Goal: Transaction & Acquisition: Subscribe to service/newsletter

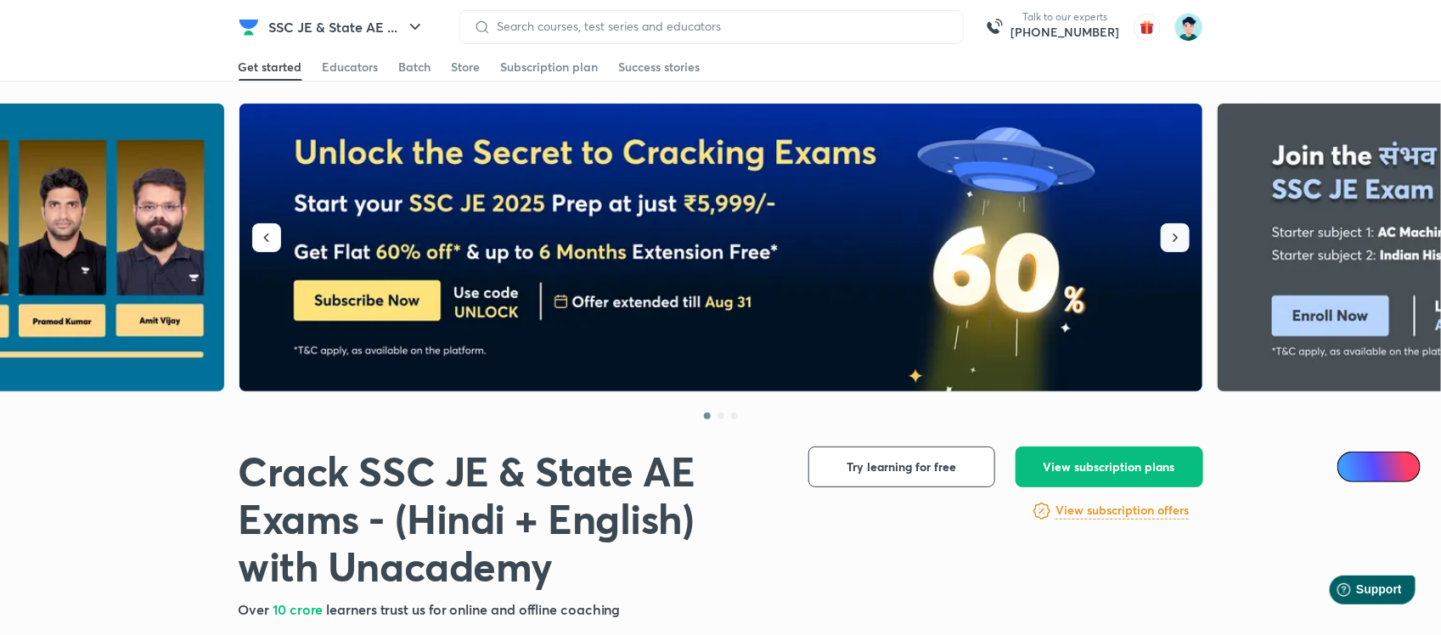
click at [1181, 235] on icon "button" at bounding box center [1175, 237] width 17 height 17
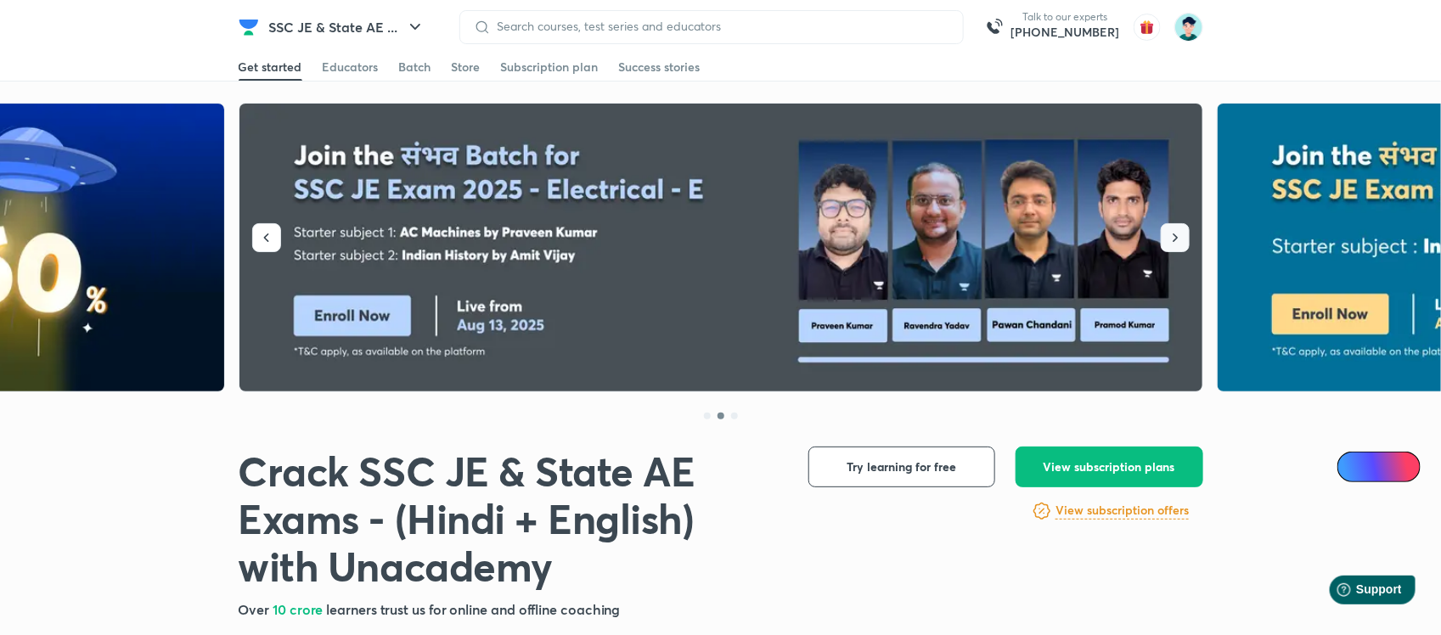
click at [1181, 235] on icon "button" at bounding box center [1175, 237] width 17 height 17
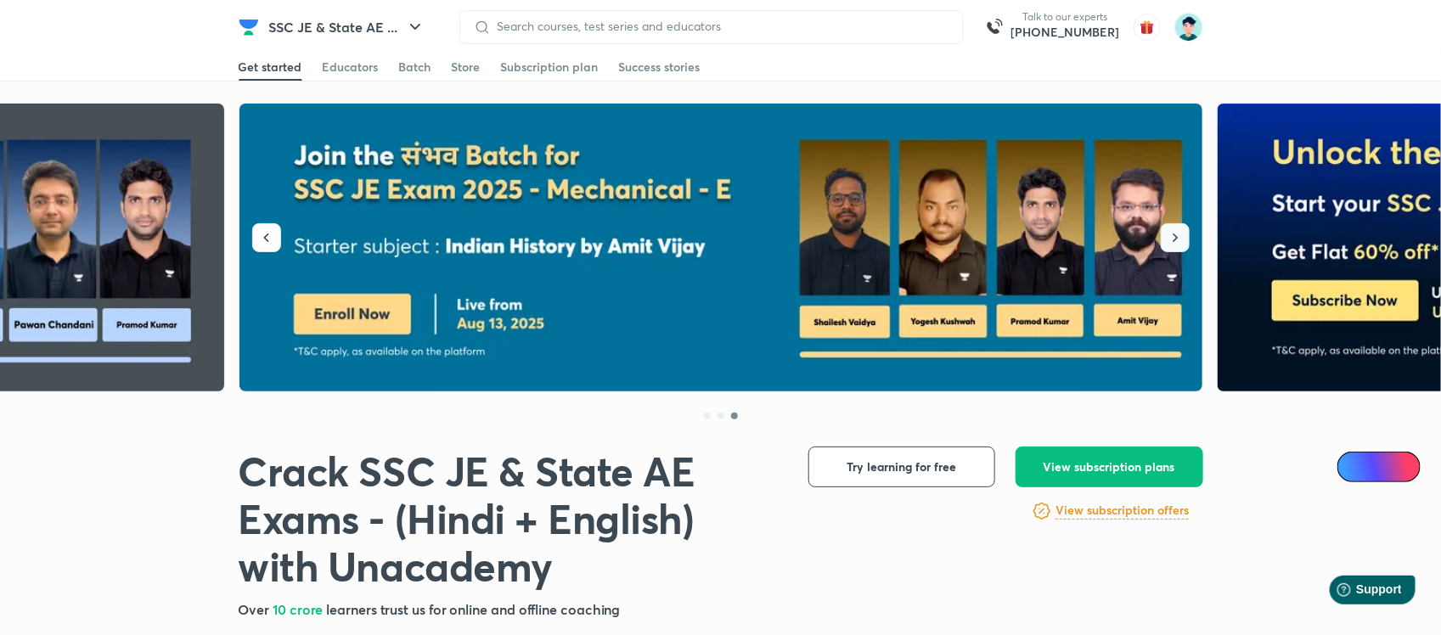
click at [1181, 235] on icon "button" at bounding box center [1175, 237] width 17 height 17
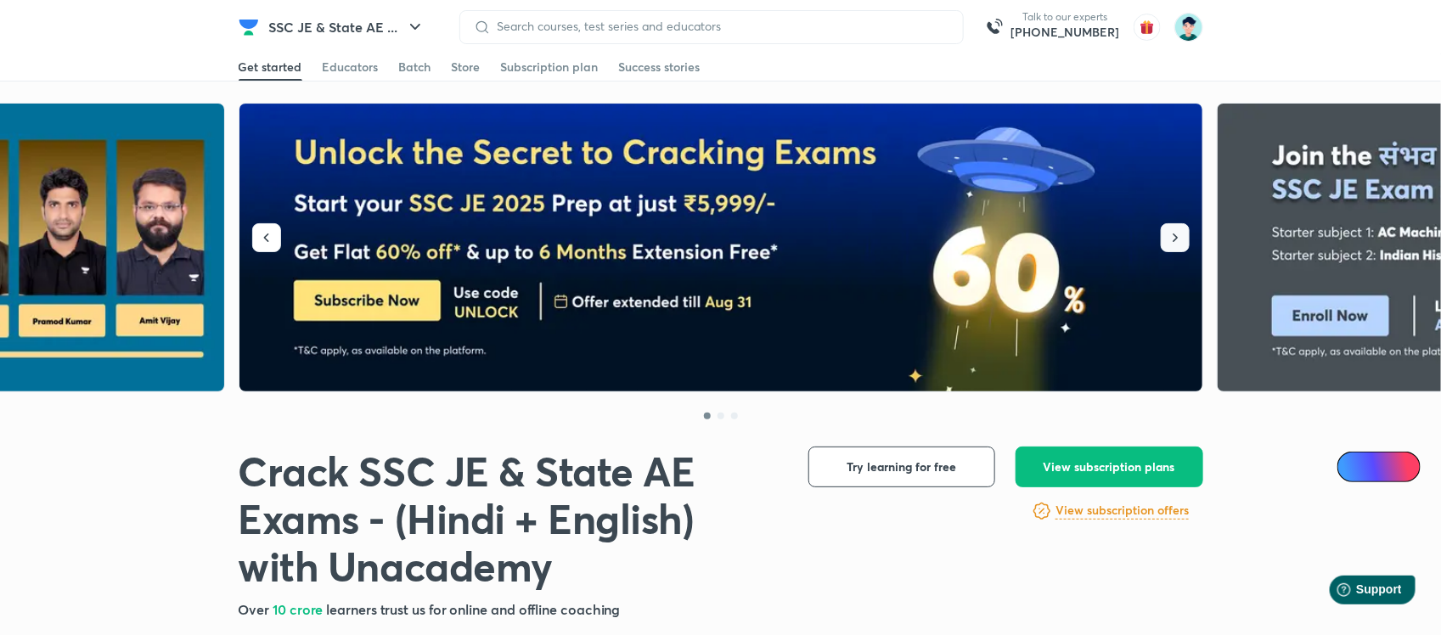
click at [1181, 235] on icon "button" at bounding box center [1175, 237] width 17 height 17
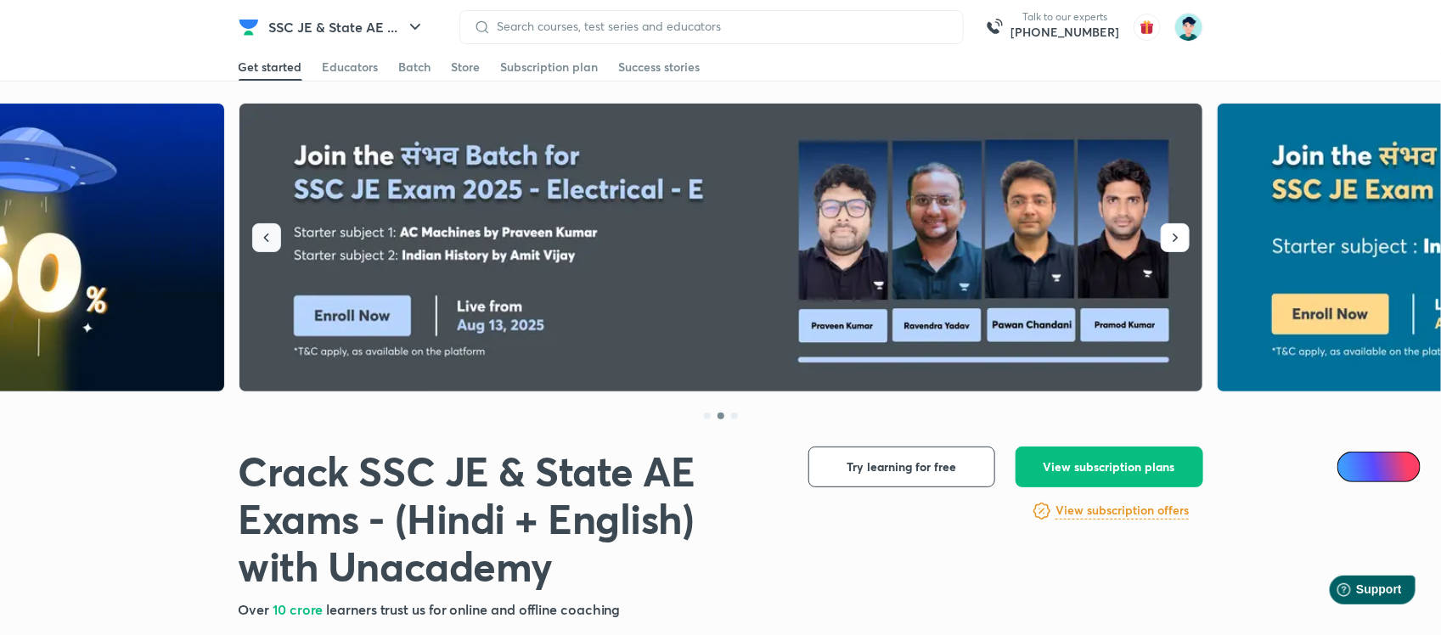
click at [274, 229] on icon "button" at bounding box center [266, 237] width 17 height 17
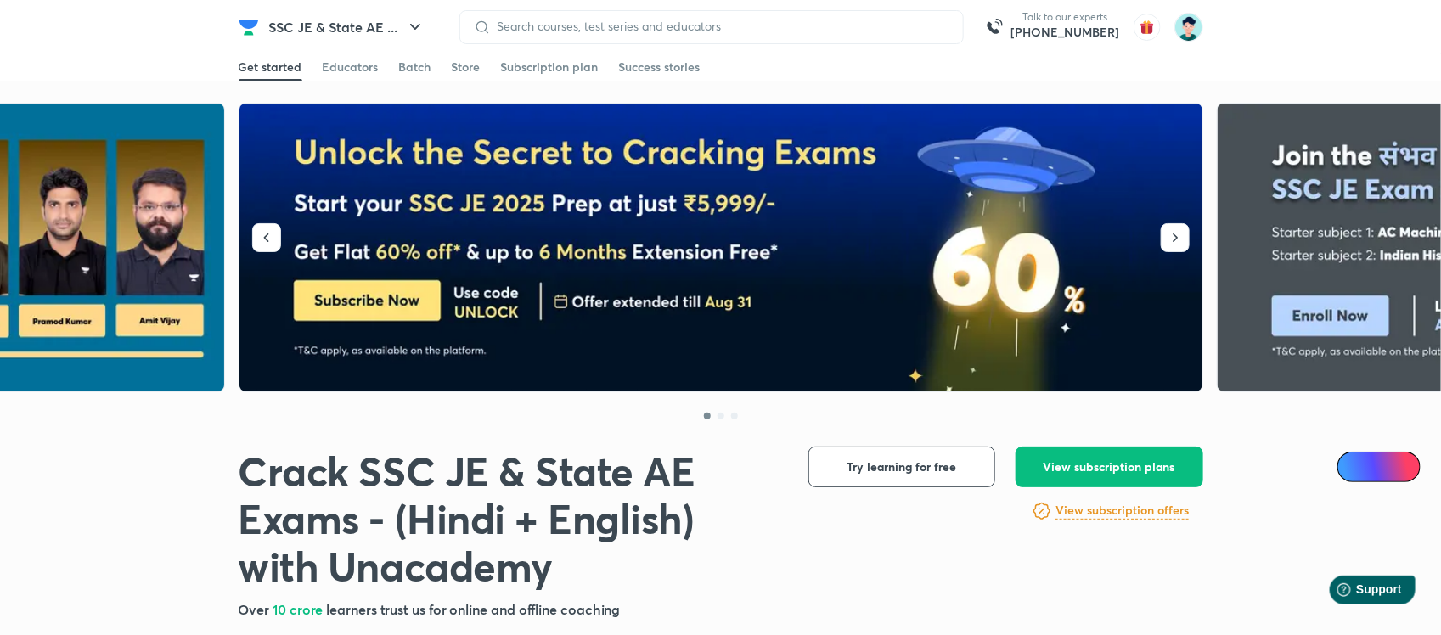
click at [485, 264] on img at bounding box center [721, 248] width 964 height 289
click at [464, 217] on img at bounding box center [721, 248] width 964 height 289
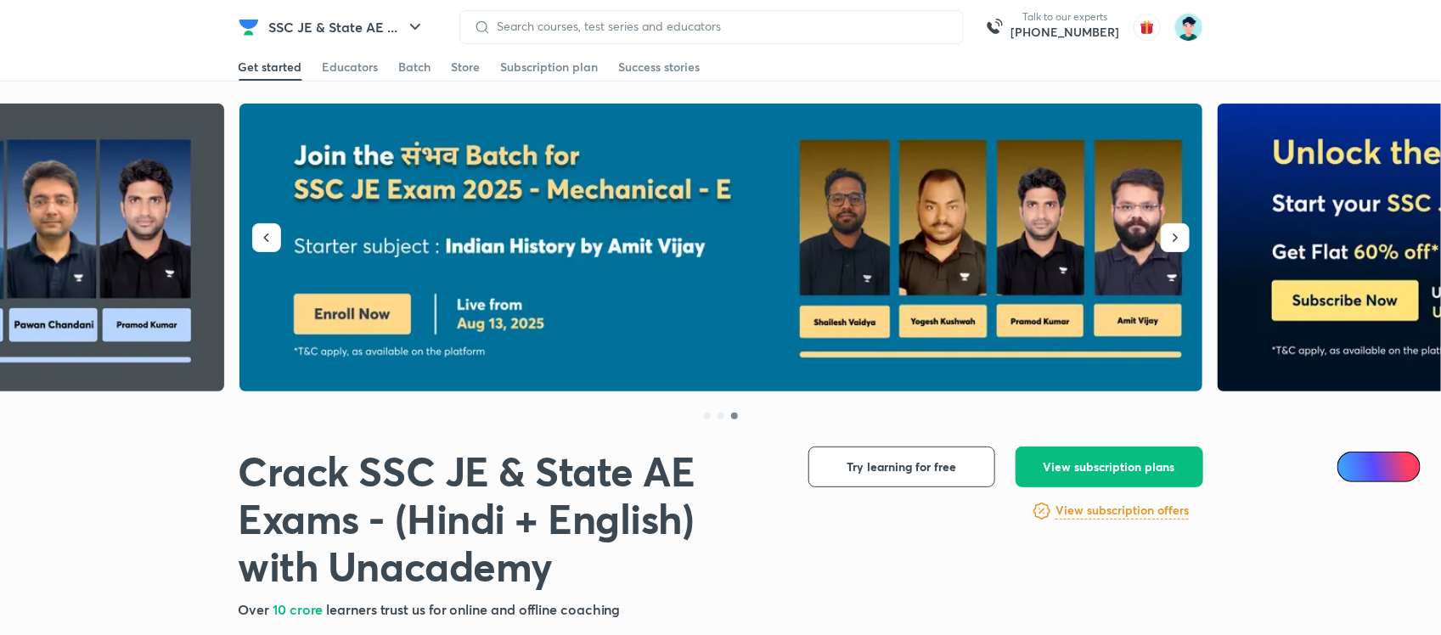
click at [1170, 239] on icon "button" at bounding box center [1175, 237] width 17 height 17
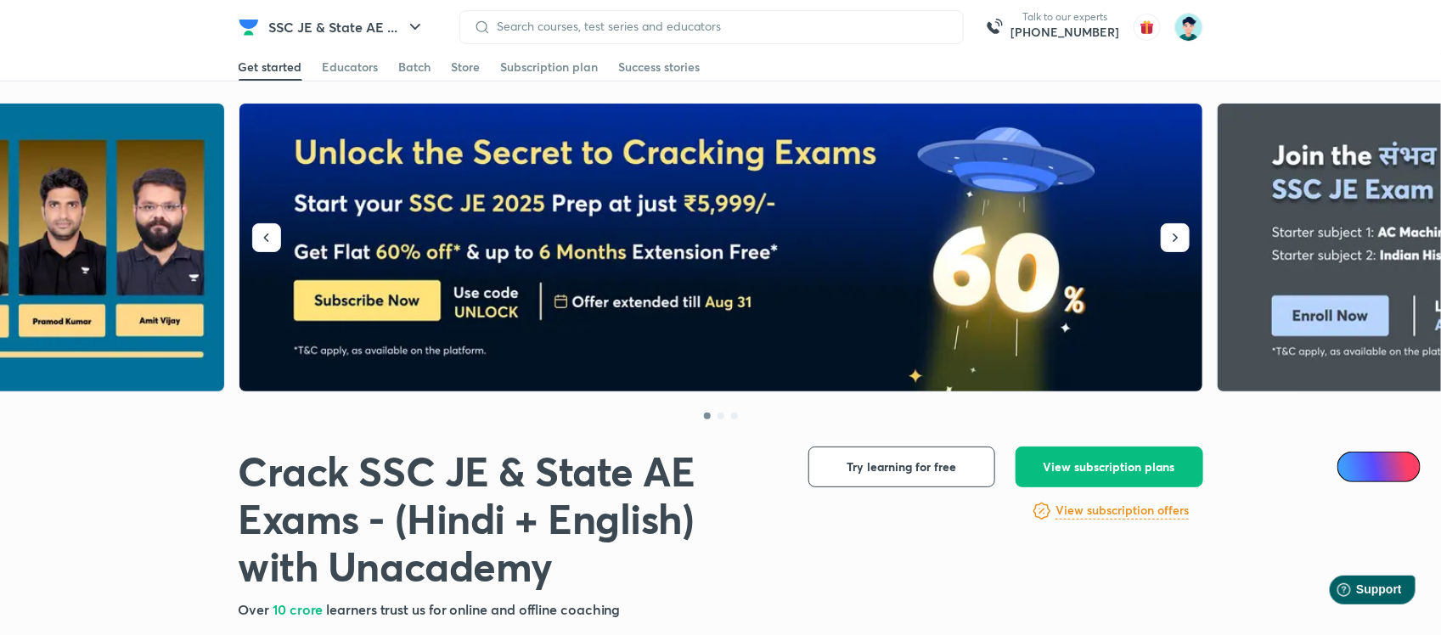
click at [1170, 239] on icon "button" at bounding box center [1175, 237] width 17 height 17
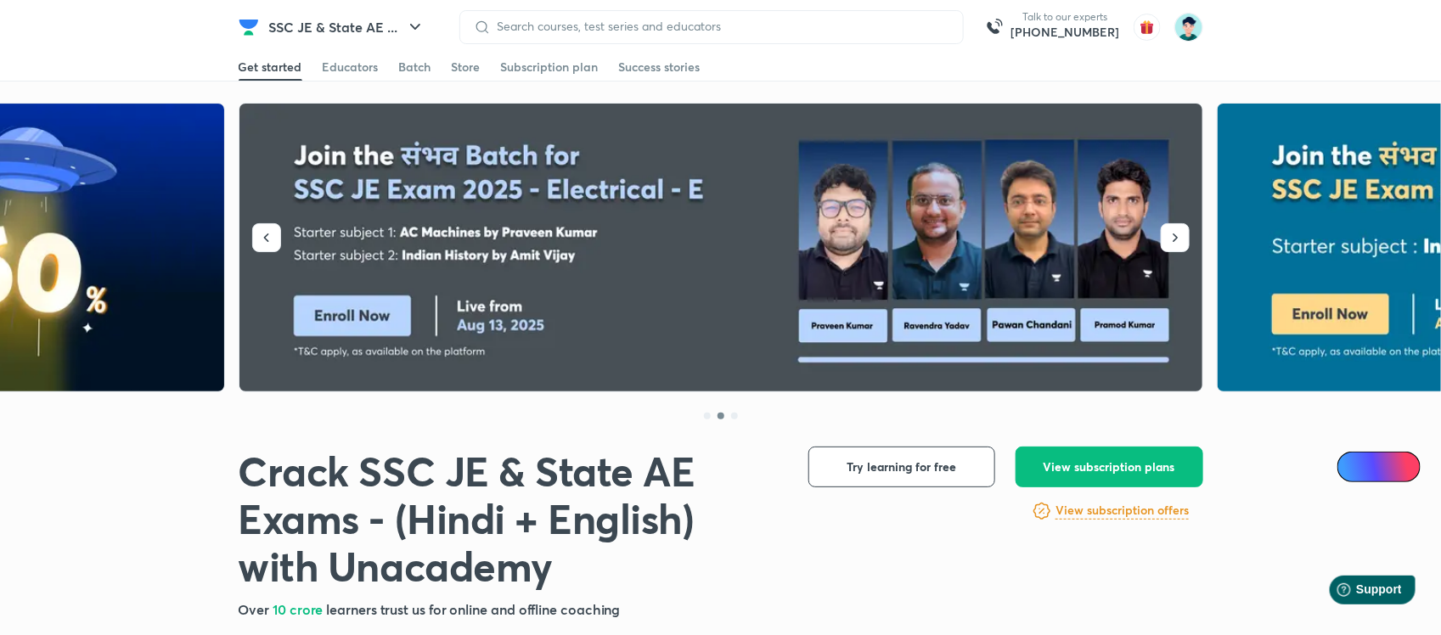
click at [1170, 239] on icon "button" at bounding box center [1175, 237] width 17 height 17
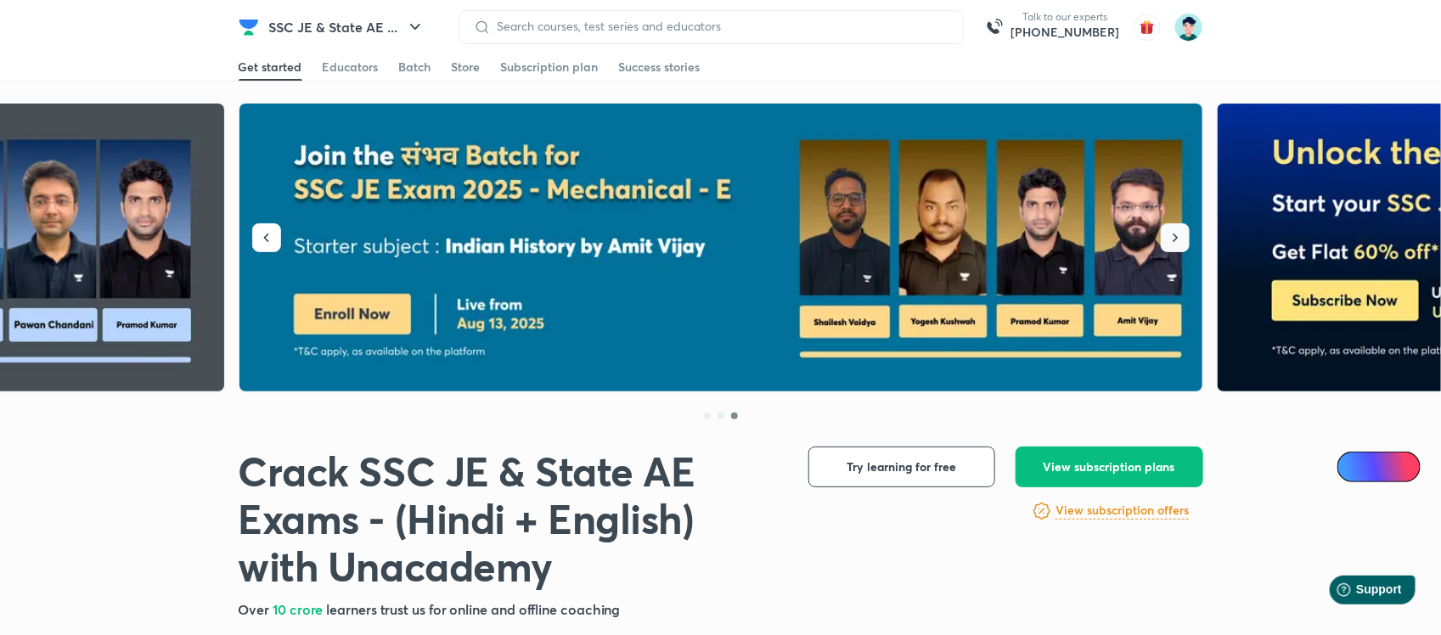
drag, startPoint x: 0, startPoint y: 0, endPoint x: 1170, endPoint y: 239, distance: 1194.2
click at [1170, 239] on icon "button" at bounding box center [1175, 237] width 17 height 17
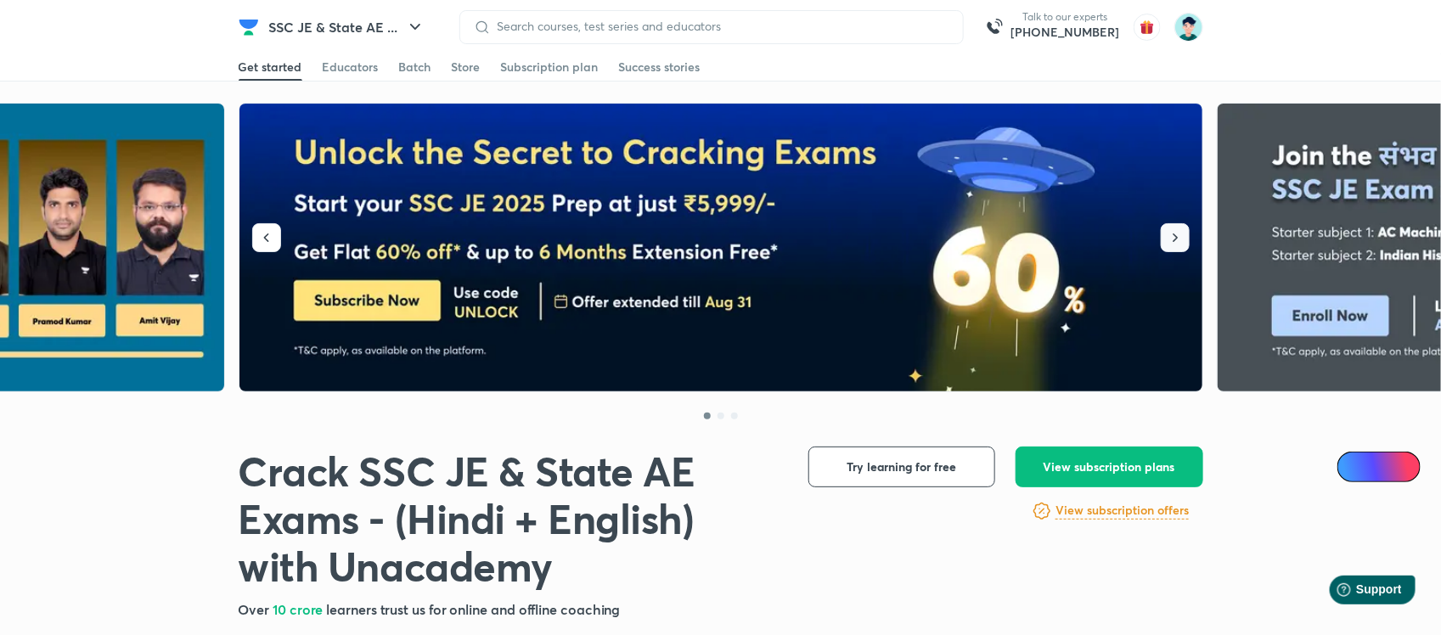
click at [1170, 239] on icon "button" at bounding box center [1175, 237] width 17 height 17
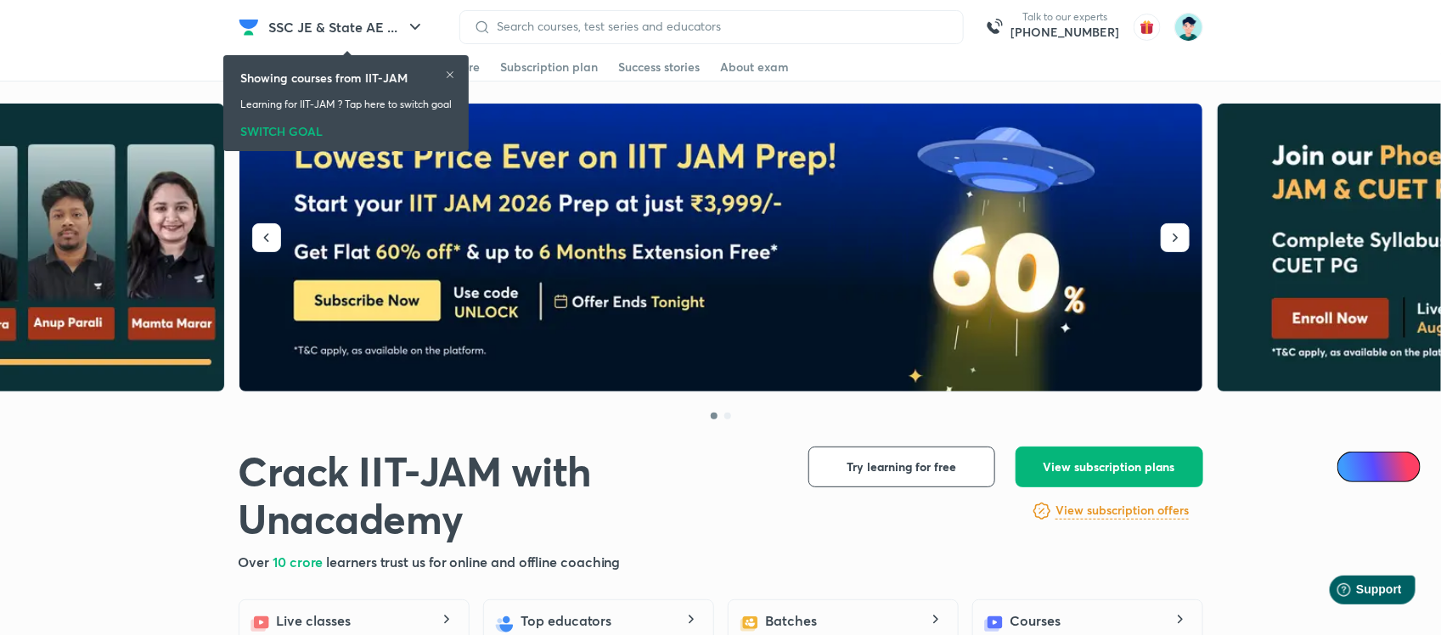
click at [1085, 468] on span "View subscription plans" at bounding box center [1109, 466] width 132 height 17
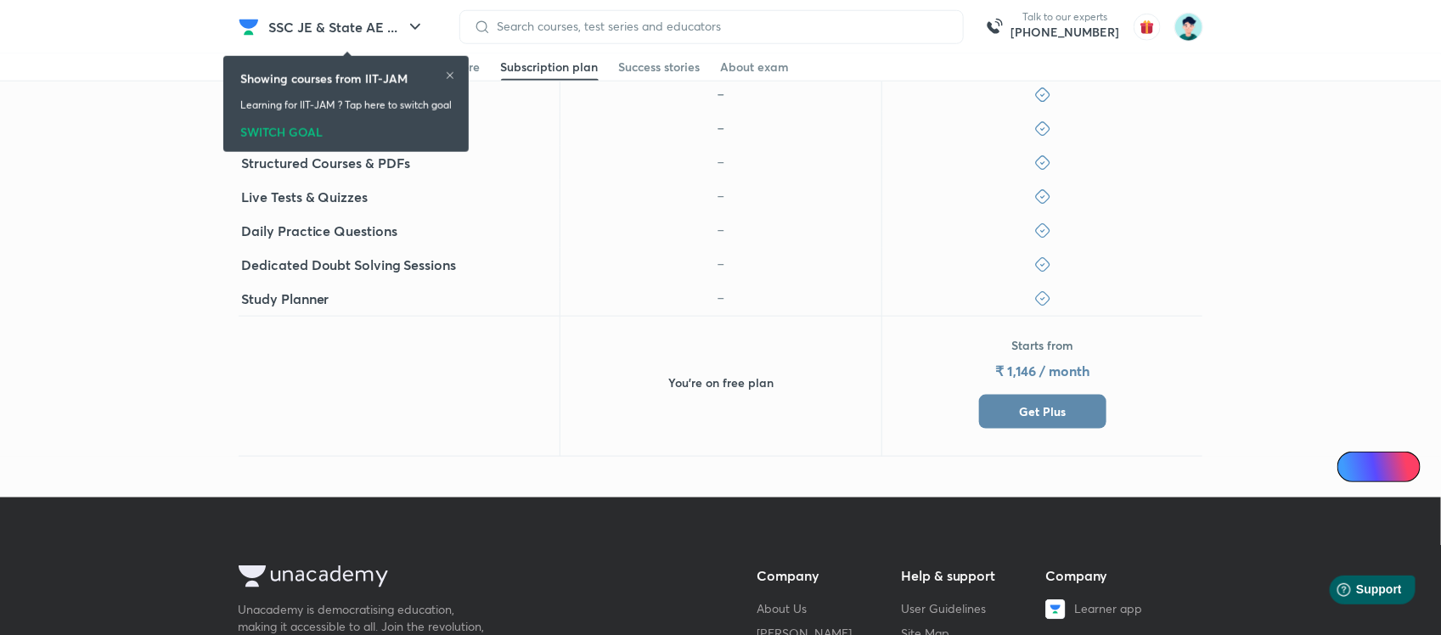
scroll to position [762, 0]
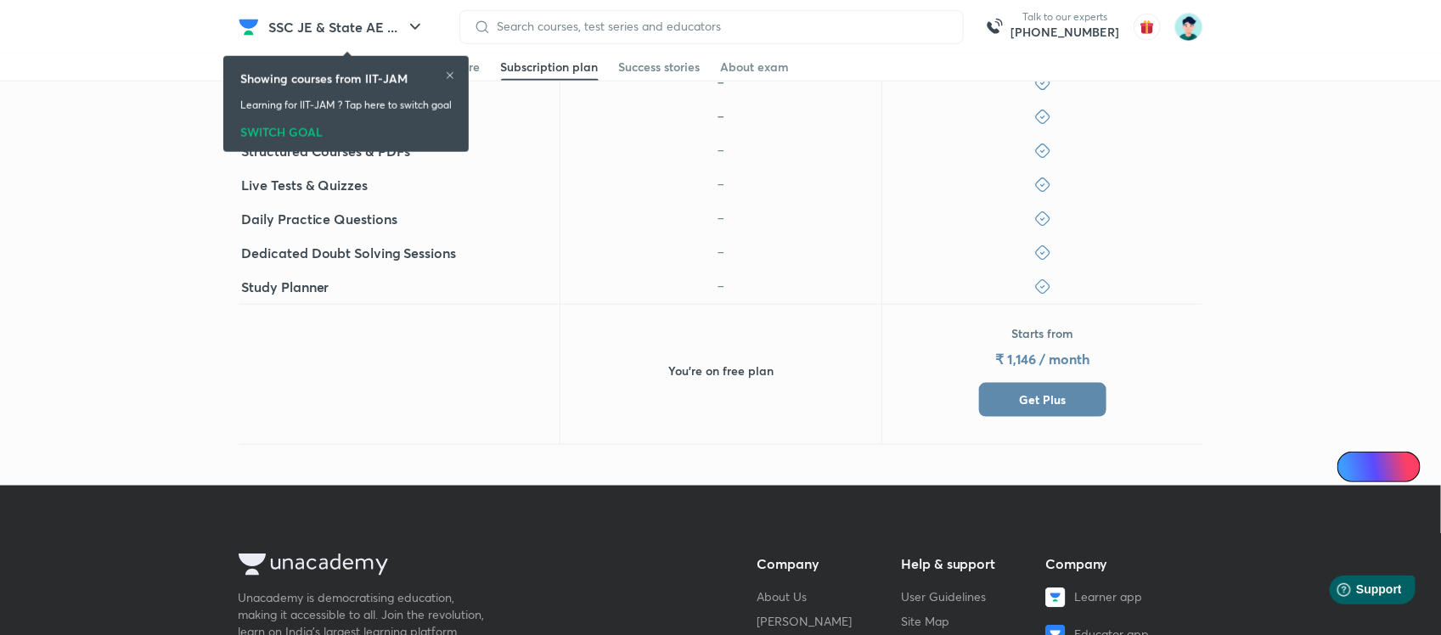
click at [1046, 391] on span "Get Plus" at bounding box center [1042, 399] width 47 height 17
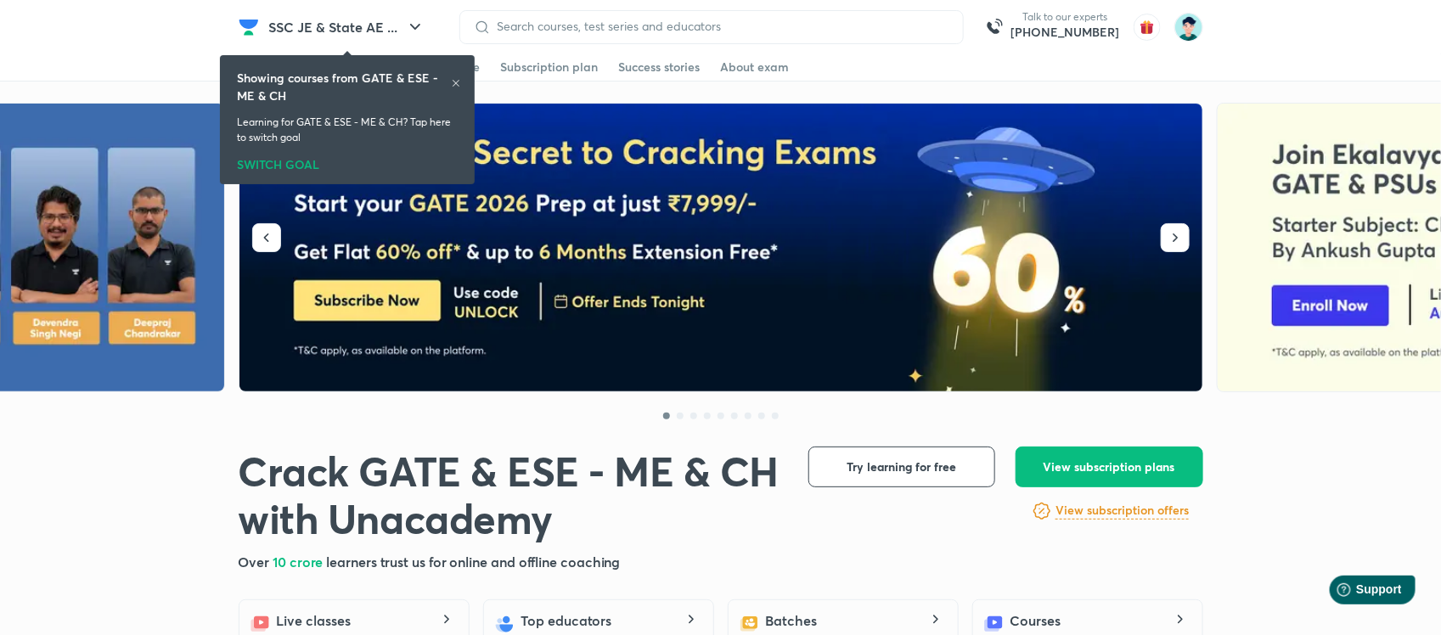
click at [121, 36] on header "SSC JE & State AE ... Talk to our experts +91-8585858585 Get started Educators …" at bounding box center [720, 27] width 1441 height 54
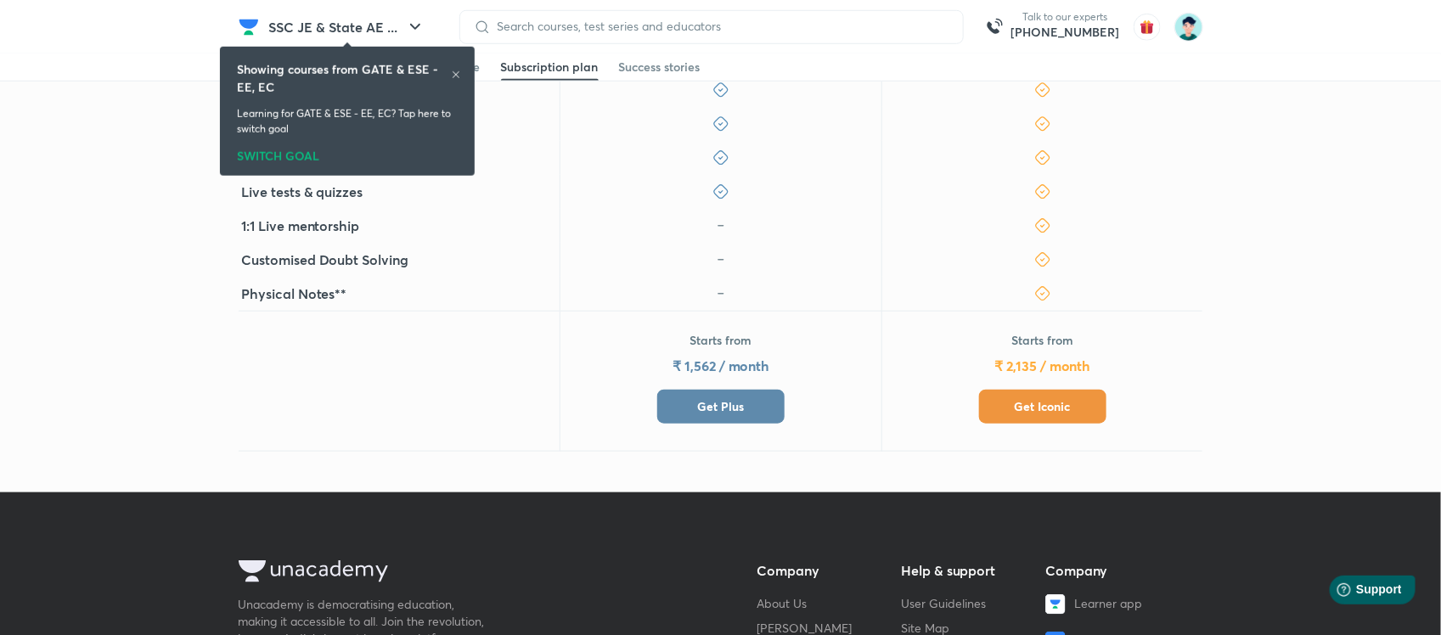
scroll to position [574, 0]
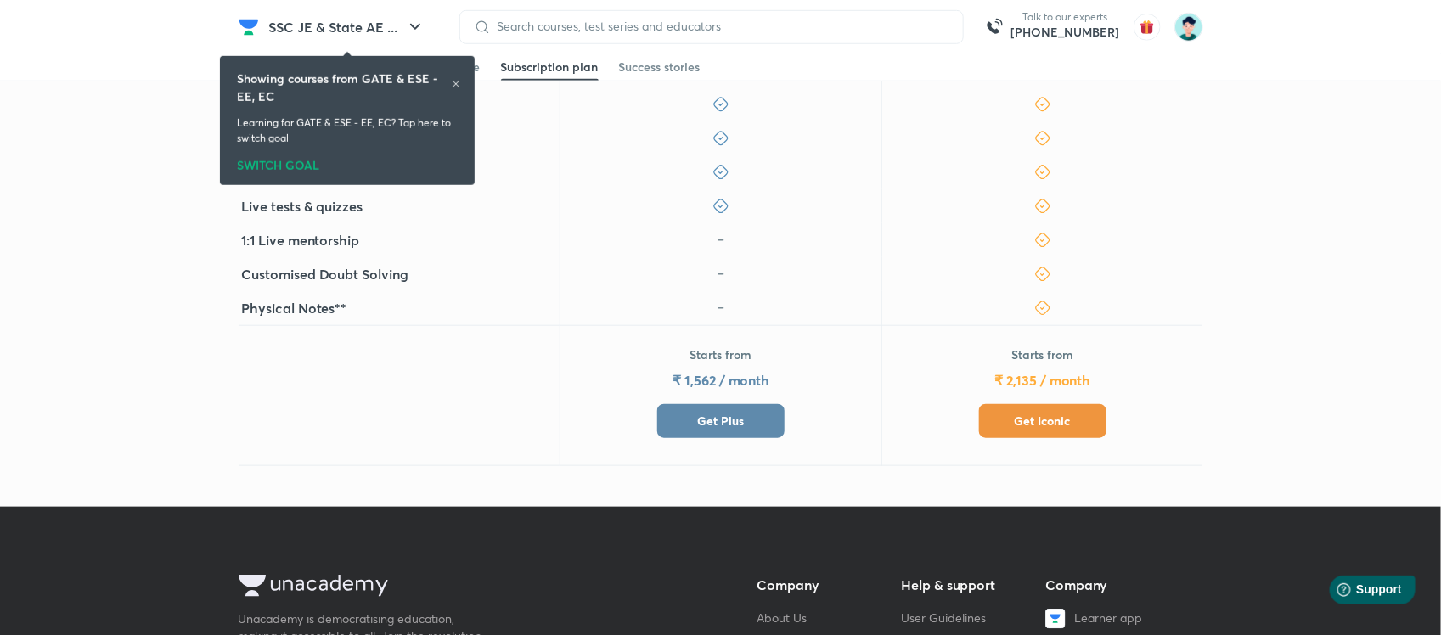
click at [730, 416] on span "Get Plus" at bounding box center [720, 421] width 47 height 17
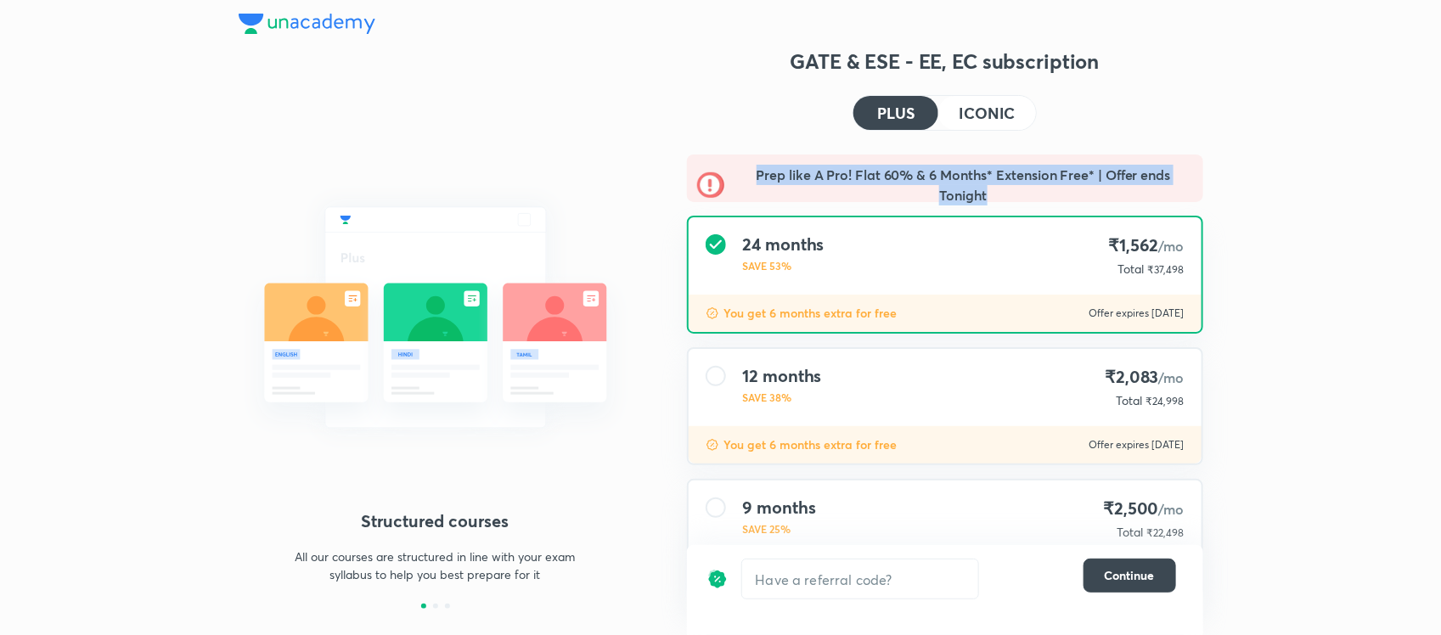
drag, startPoint x: 994, startPoint y: 188, endPoint x: 735, endPoint y: 147, distance: 262.3
click at [735, 147] on div "GATE & ESE - EE, EC subscription PLUS ICONIC Prep like A Pro! Flat 60% & 6 Mont…" at bounding box center [945, 423] width 516 height 750
